Goal: Task Accomplishment & Management: Use online tool/utility

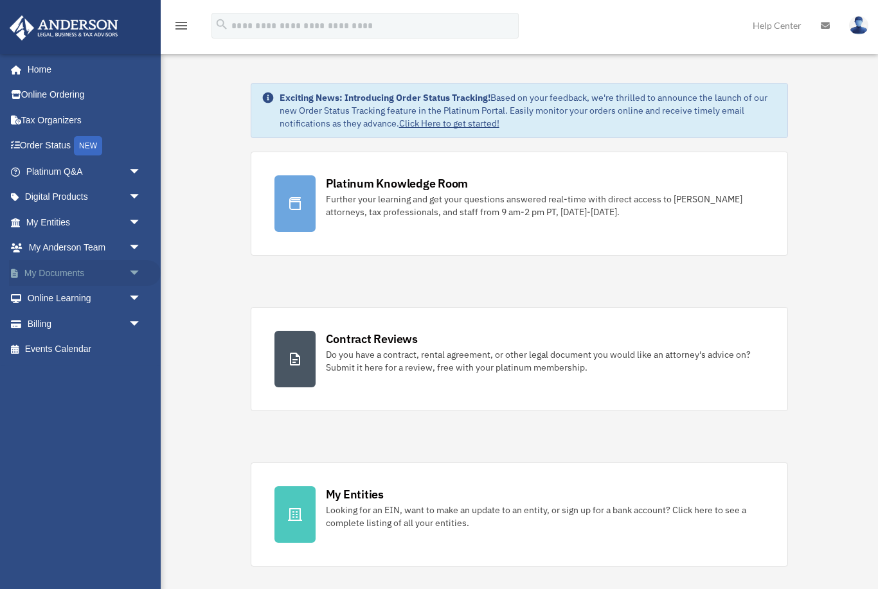
click at [135, 265] on span "arrow_drop_down" at bounding box center [142, 273] width 26 height 26
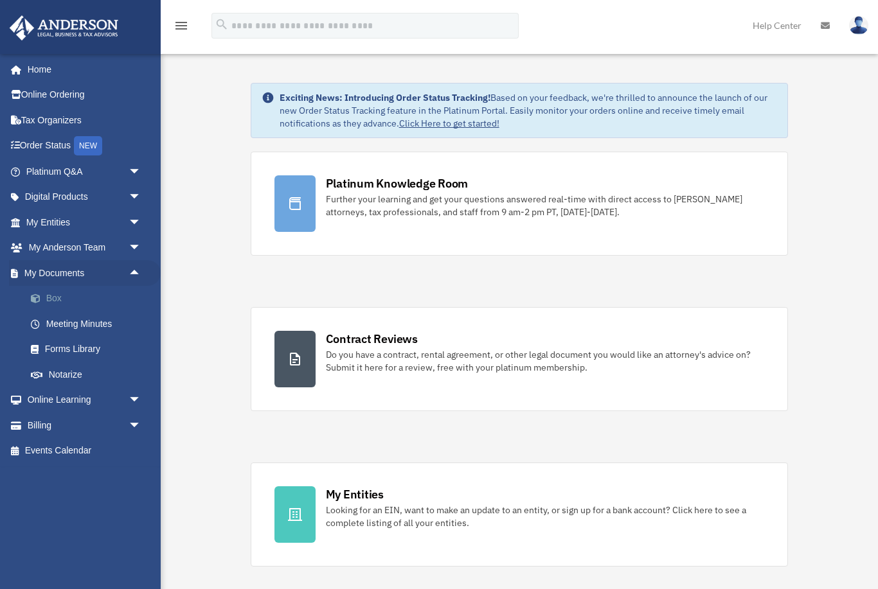
click at [97, 297] on link "Box" at bounding box center [89, 299] width 143 height 26
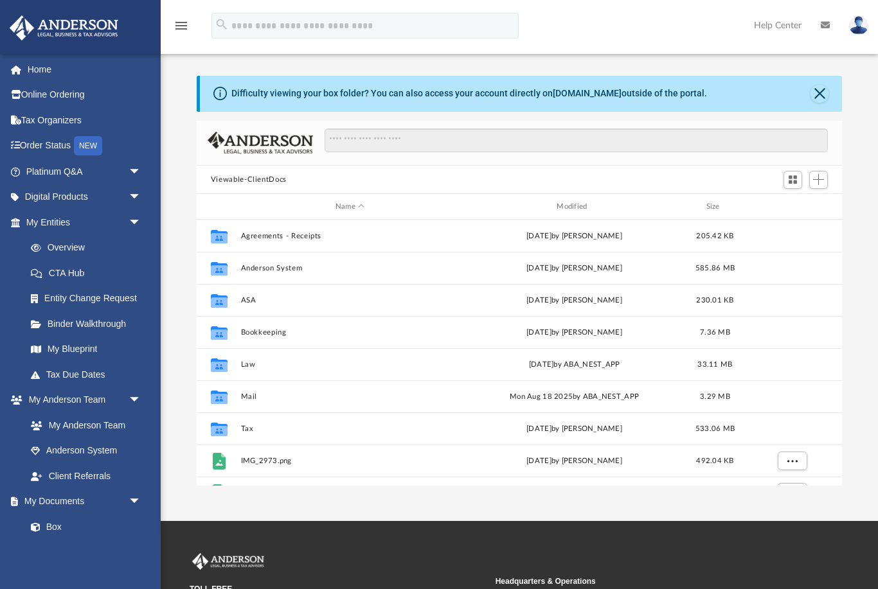
scroll to position [292, 646]
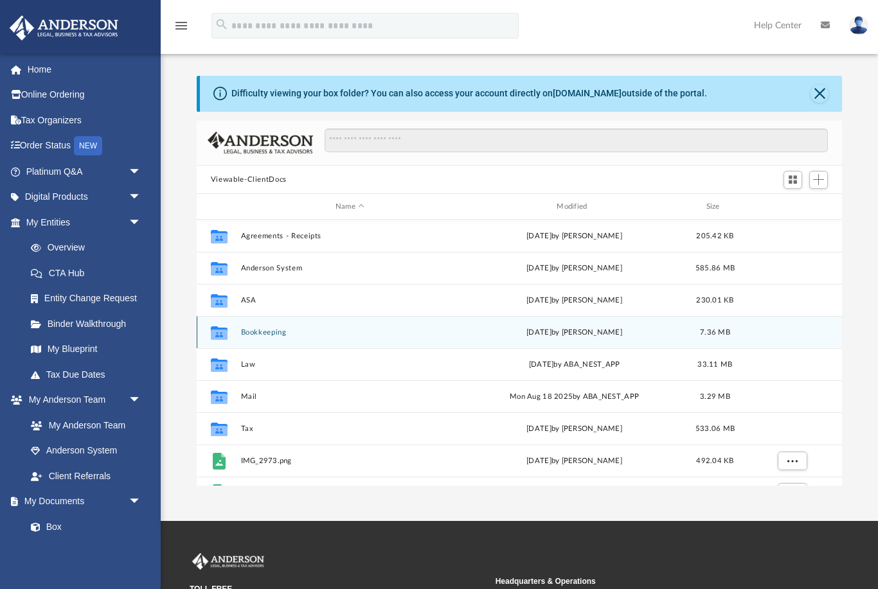
click at [267, 335] on button "Bookkeeping" at bounding box center [349, 332] width 219 height 8
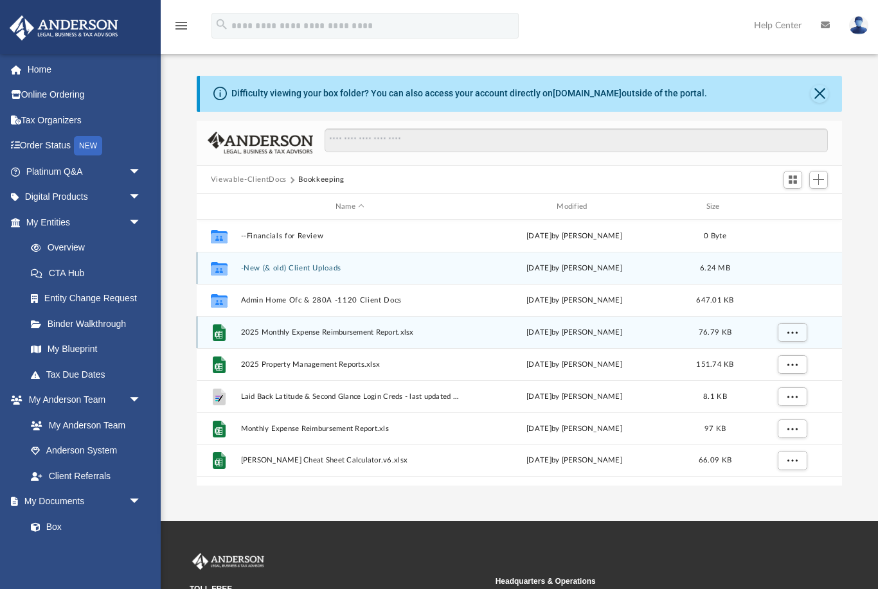
click at [316, 265] on button "-New (& old) Client Uploads" at bounding box center [349, 268] width 219 height 8
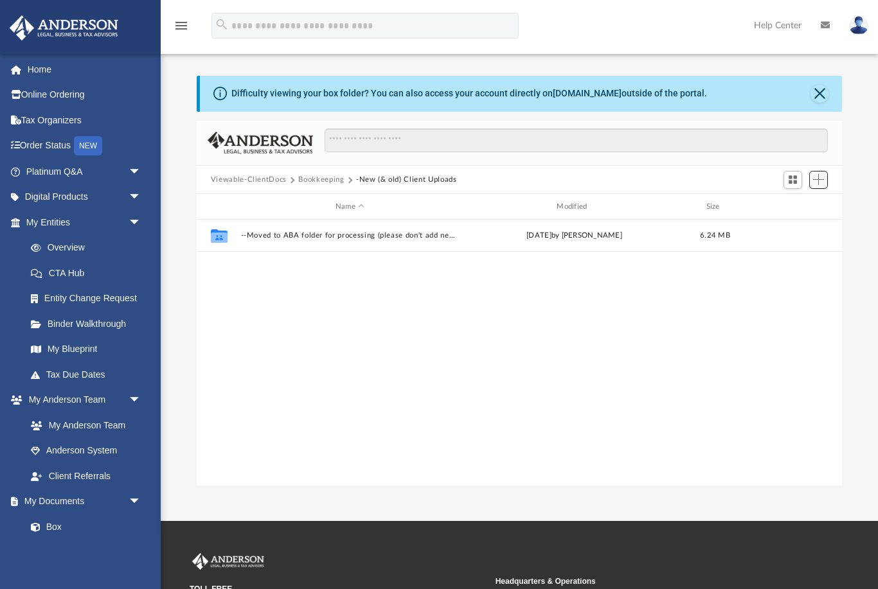
click at [819, 181] on span "Add" at bounding box center [818, 179] width 11 height 11
click at [796, 207] on li "Upload" at bounding box center [800, 205] width 41 height 13
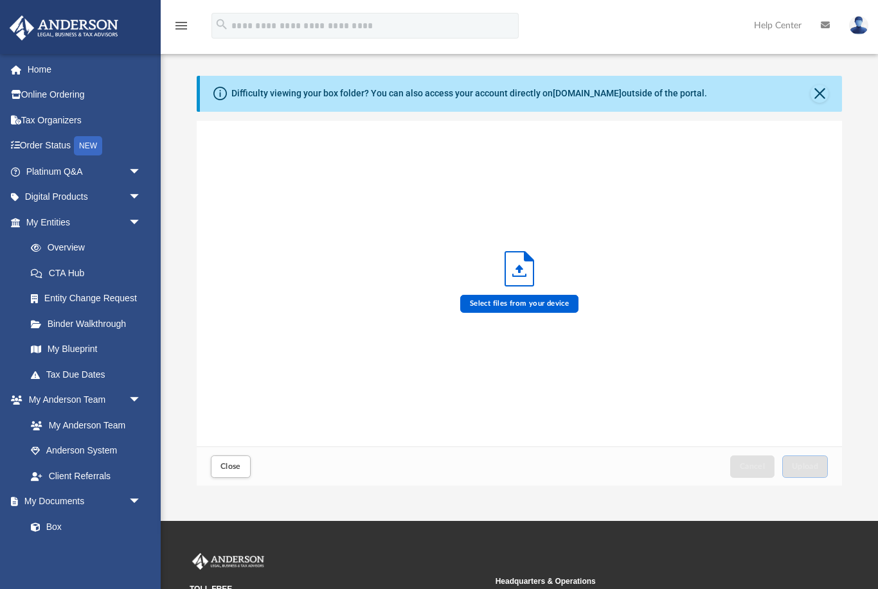
scroll to position [326, 646]
click at [523, 303] on label "Select files from your device" at bounding box center [519, 304] width 119 height 18
click at [0, 0] on input "Select files from your device" at bounding box center [0, 0] width 0 height 0
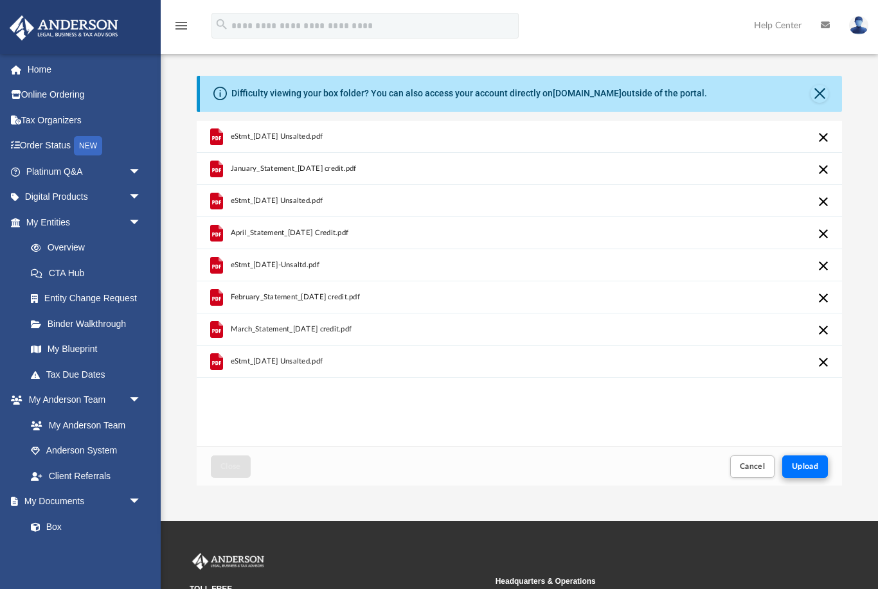
click at [807, 465] on span "Upload" at bounding box center [805, 467] width 27 height 8
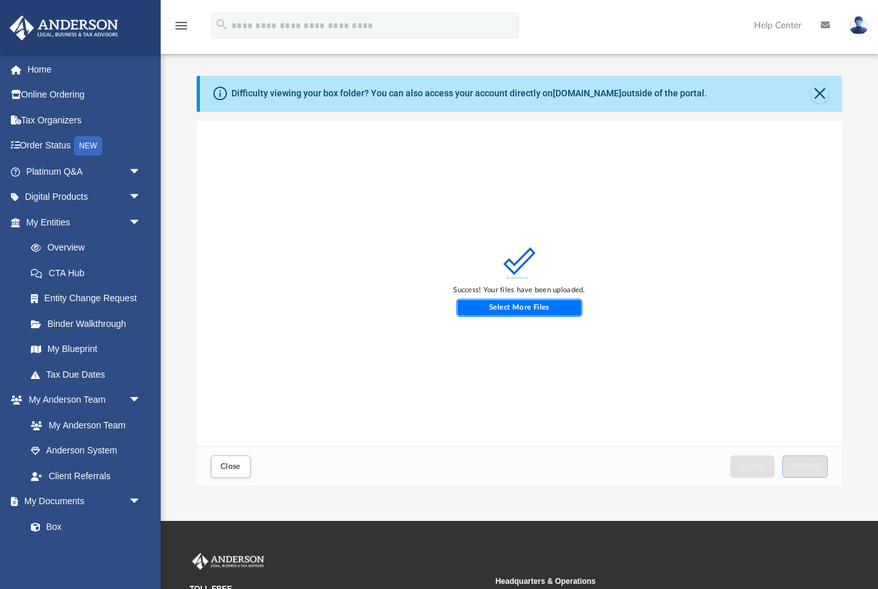
click at [518, 305] on label "Select More Files" at bounding box center [519, 308] width 127 height 18
click at [0, 0] on input "Select More Files" at bounding box center [0, 0] width 0 height 0
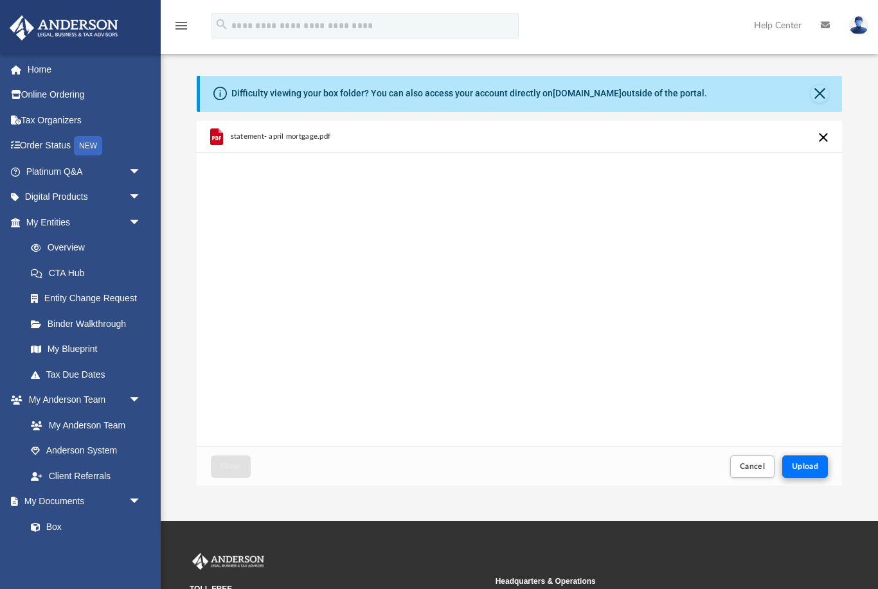
click at [806, 467] on span "Upload" at bounding box center [805, 467] width 27 height 8
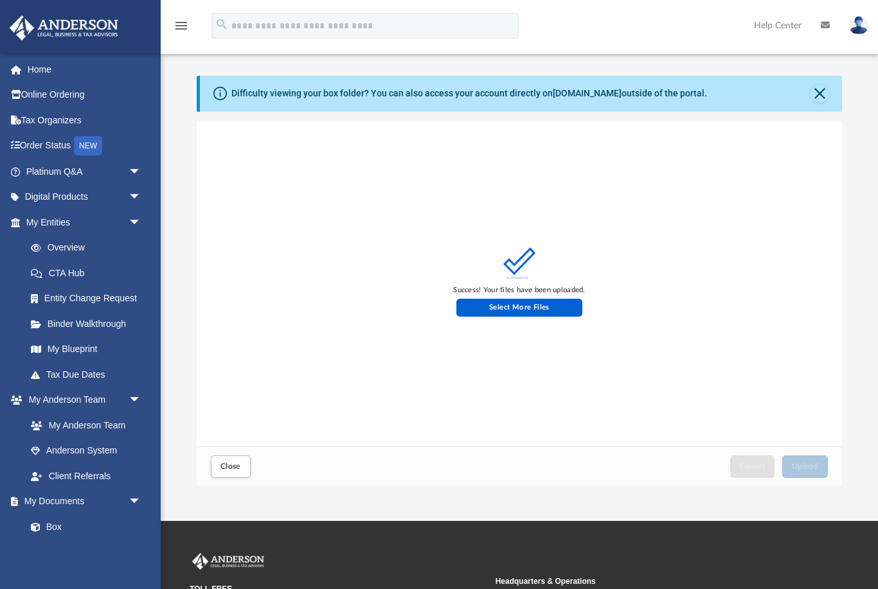
scroll to position [1, 1]
click at [521, 316] on label "Select More Files" at bounding box center [519, 308] width 127 height 18
click at [0, 0] on input "Select More Files" at bounding box center [0, 0] width 0 height 0
click at [535, 306] on label "Select More Files" at bounding box center [519, 308] width 127 height 18
click at [0, 0] on input "Select More Files" at bounding box center [0, 0] width 0 height 0
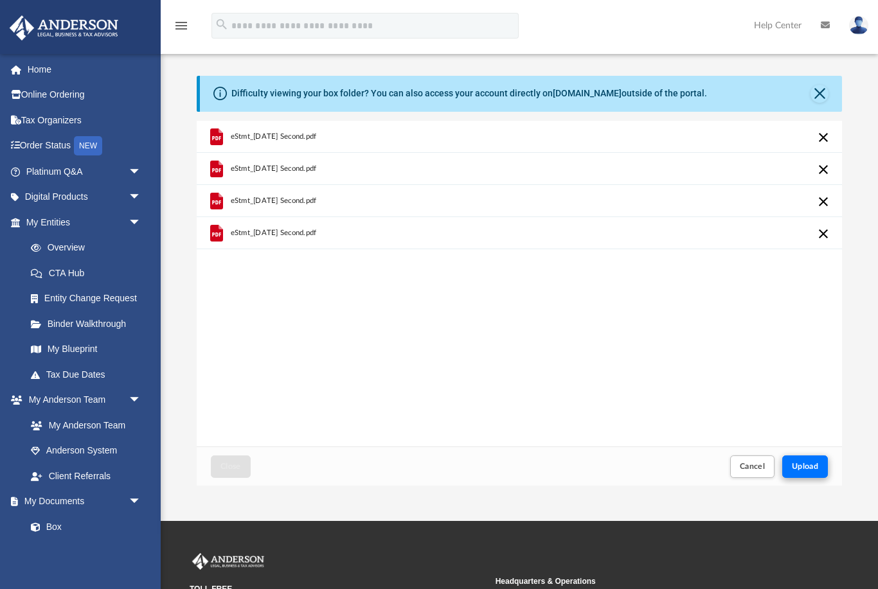
click at [807, 465] on span "Upload" at bounding box center [805, 467] width 27 height 8
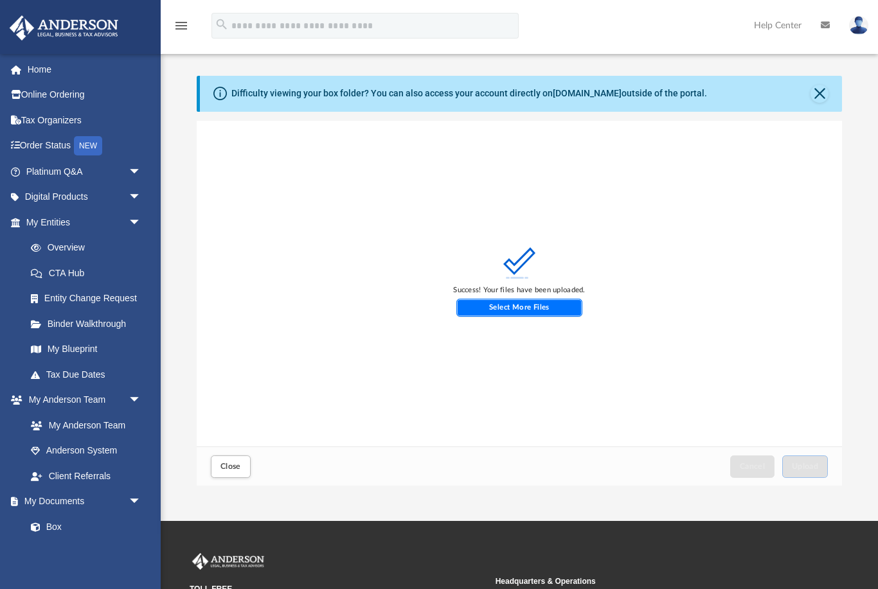
click at [522, 307] on label "Select More Files" at bounding box center [519, 308] width 127 height 18
click at [0, 0] on input "Select More Files" at bounding box center [0, 0] width 0 height 0
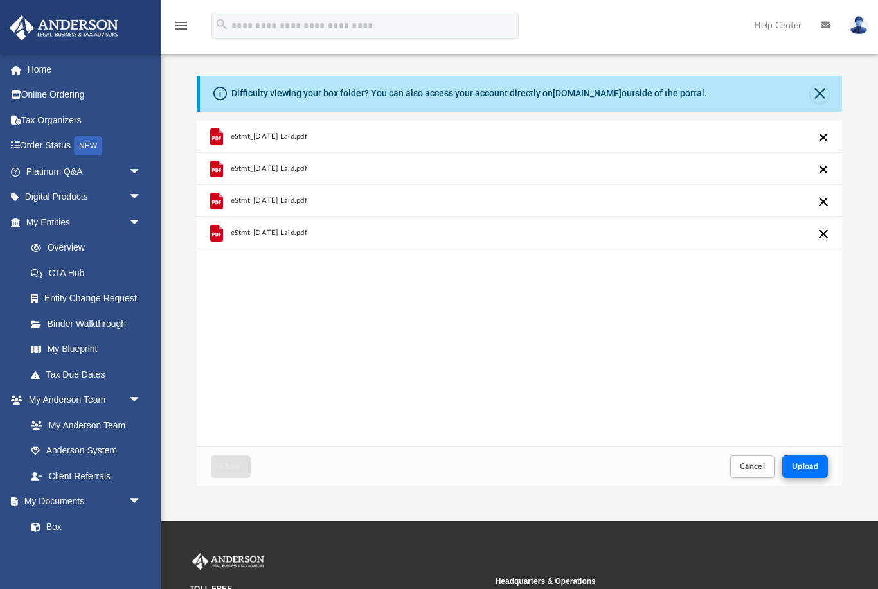
click at [815, 463] on span "Upload" at bounding box center [805, 467] width 27 height 8
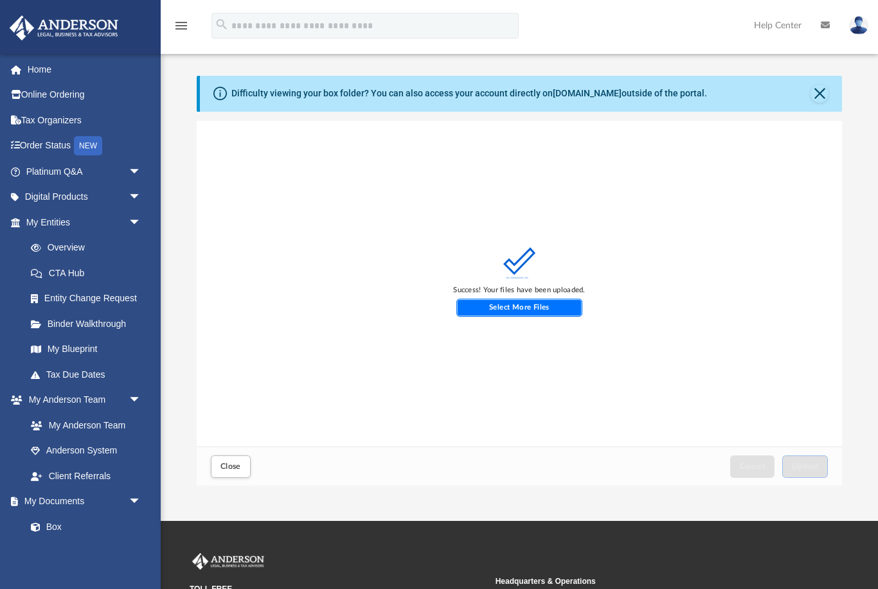
click at [526, 310] on label "Select More Files" at bounding box center [519, 308] width 127 height 18
click at [0, 0] on input "Select More Files" at bounding box center [0, 0] width 0 height 0
click at [531, 305] on label "Select More Files" at bounding box center [519, 308] width 127 height 18
click at [0, 0] on input "Select More Files" at bounding box center [0, 0] width 0 height 0
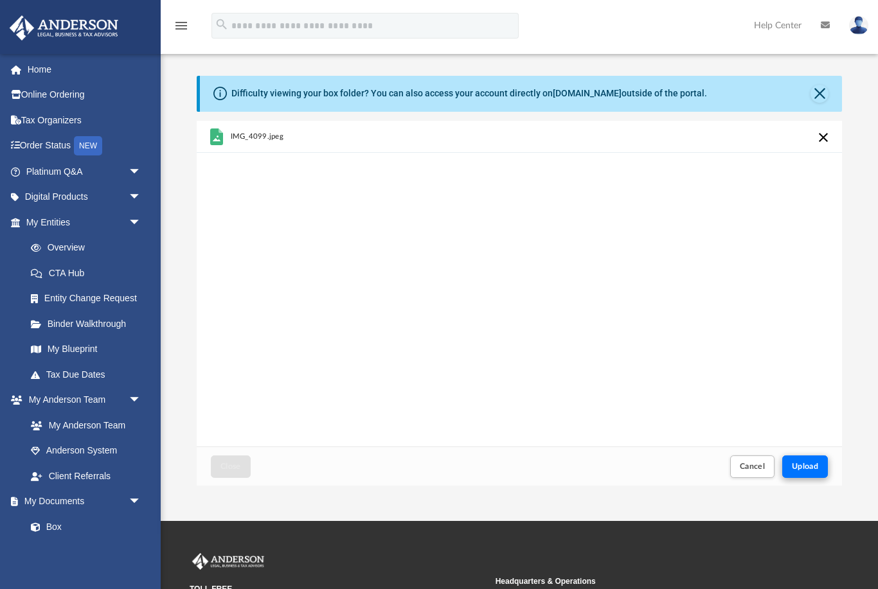
click at [813, 467] on span "Upload" at bounding box center [805, 467] width 27 height 8
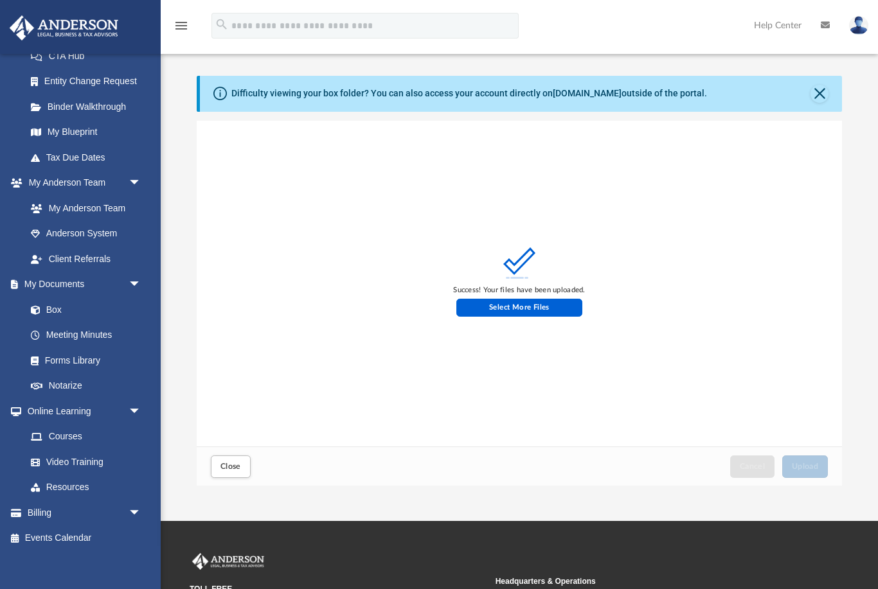
scroll to position [216, 0]
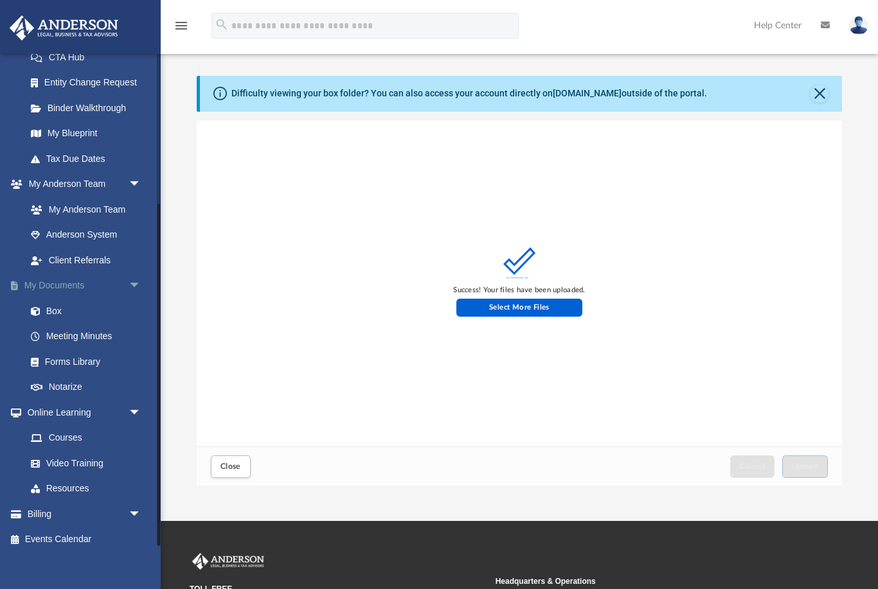
click at [139, 277] on span "arrow_drop_down" at bounding box center [142, 286] width 26 height 26
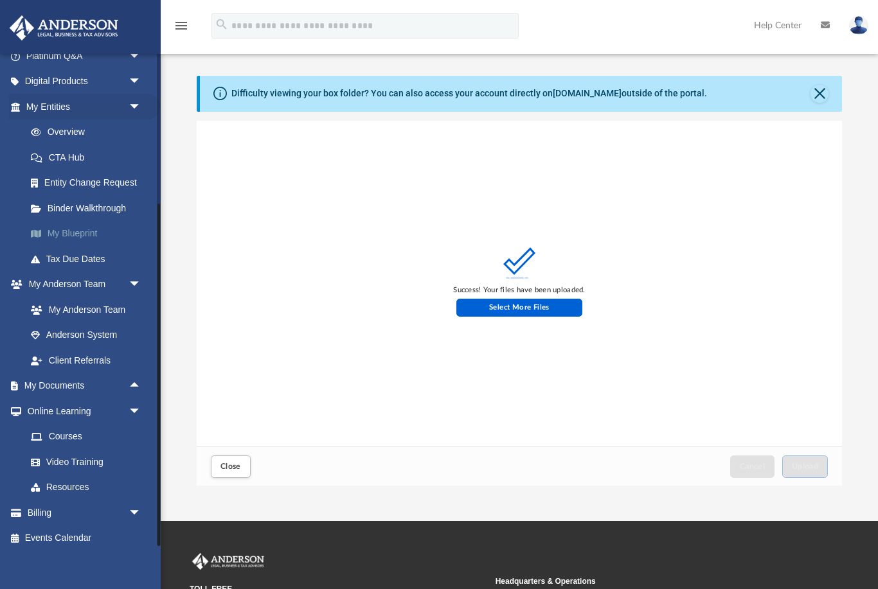
click at [94, 227] on link "My Blueprint" at bounding box center [89, 234] width 143 height 26
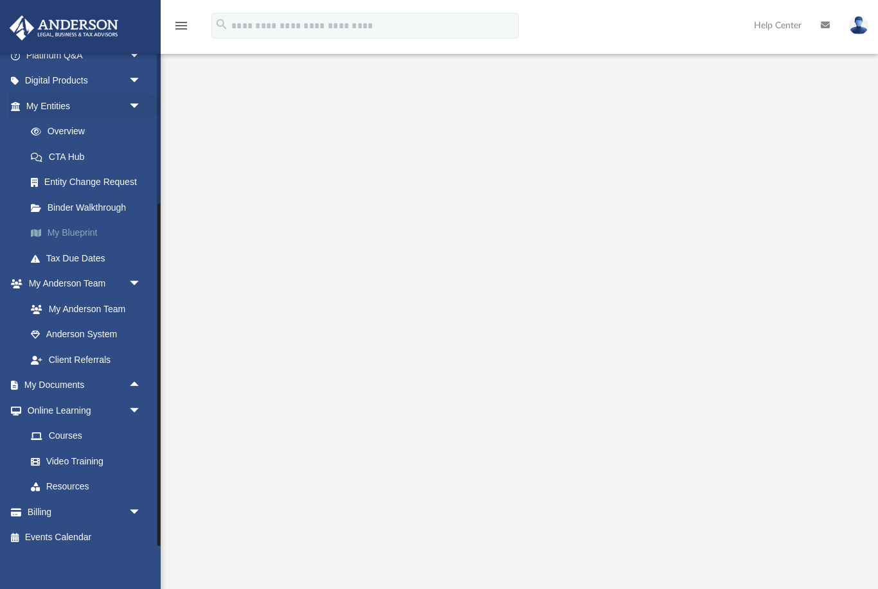
scroll to position [116, 0]
click at [141, 379] on span "arrow_drop_up" at bounding box center [142, 386] width 26 height 26
click at [81, 408] on link "Box" at bounding box center [89, 411] width 143 height 26
